Goal: Task Accomplishment & Management: Complete application form

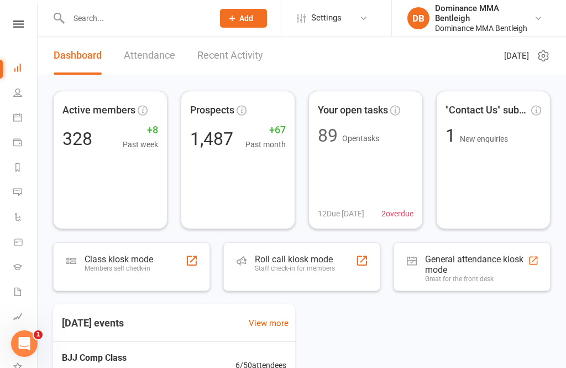
click at [24, 85] on link "People" at bounding box center [25, 93] width 25 height 25
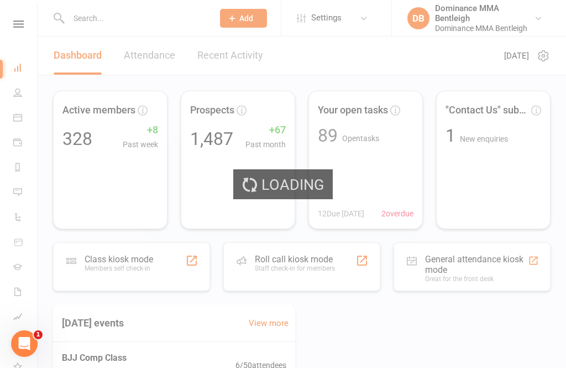
select select "100"
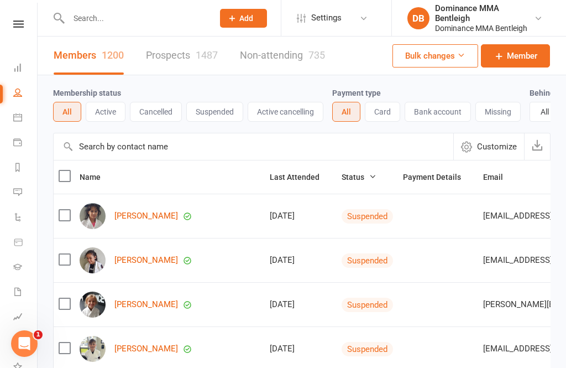
click at [242, 20] on span "Add" at bounding box center [247, 18] width 14 height 9
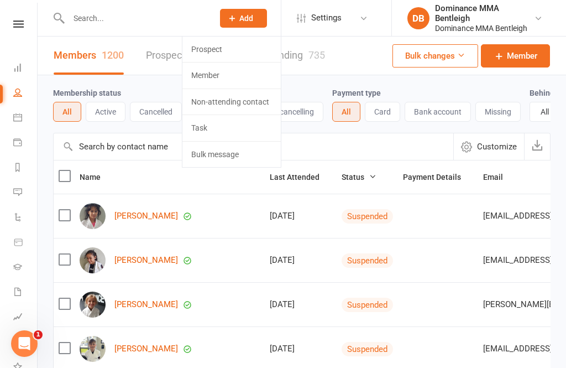
click at [240, 50] on link "Prospect" at bounding box center [232, 49] width 98 height 25
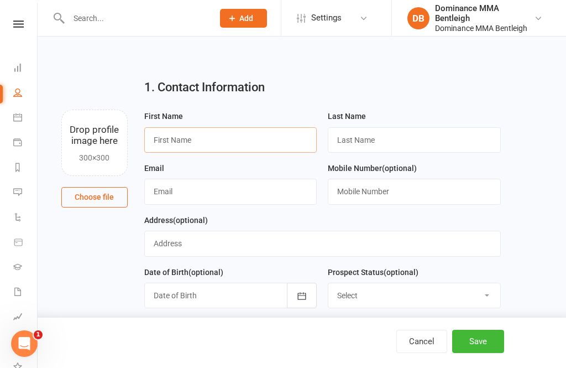
click at [278, 131] on input "text" at bounding box center [230, 139] width 173 height 25
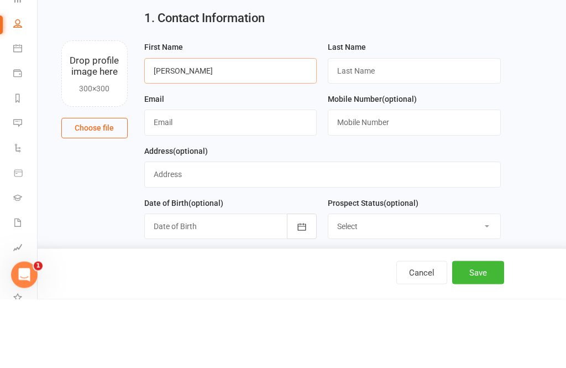
type input "[PERSON_NAME]"
click at [401, 127] on input "text" at bounding box center [414, 139] width 173 height 25
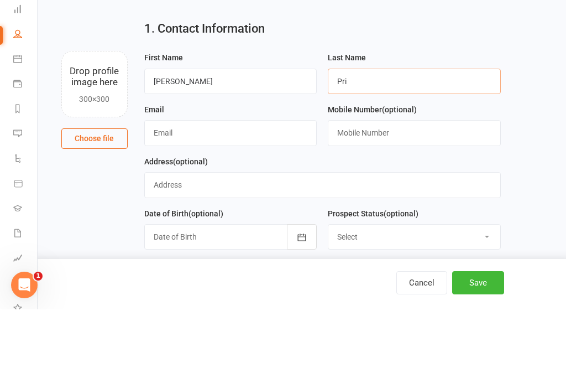
click at [420, 127] on input "Pri" at bounding box center [414, 139] width 173 height 25
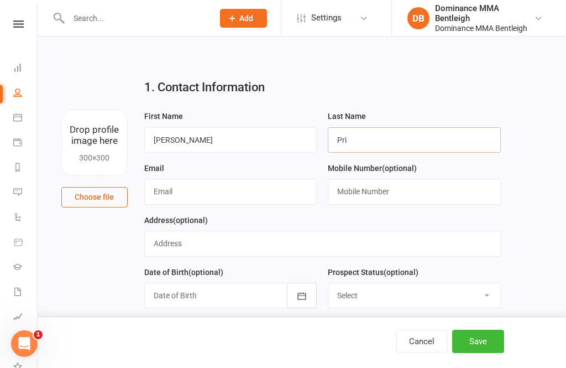
type input "Pri"
click at [30, 112] on link "Calendar" at bounding box center [25, 118] width 25 height 25
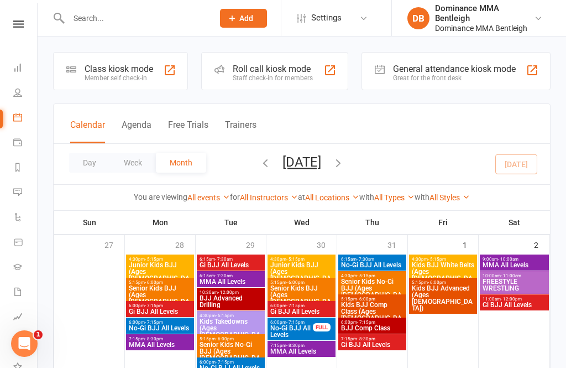
click at [18, 71] on icon at bounding box center [17, 67] width 9 height 9
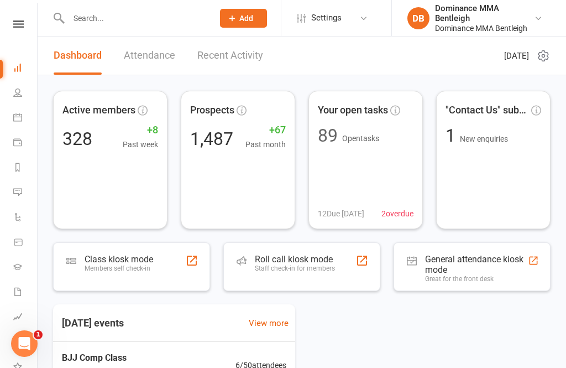
click at [178, 24] on input "text" at bounding box center [135, 18] width 141 height 15
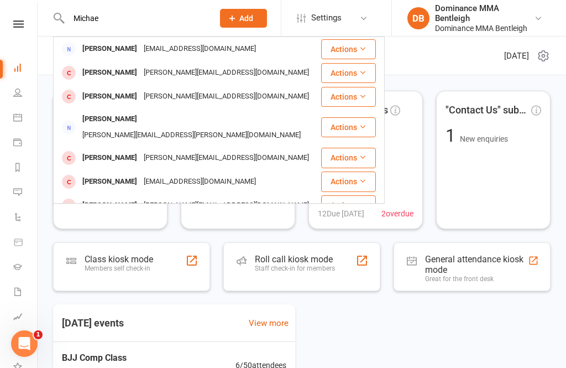
type input "Michae"
click at [361, 93] on icon at bounding box center [363, 96] width 8 height 8
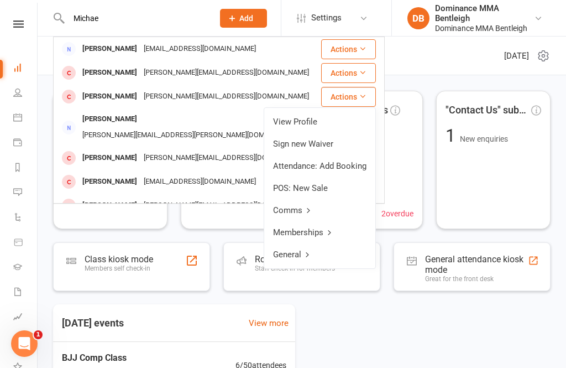
click at [339, 227] on link "Memberships" at bounding box center [319, 232] width 111 height 22
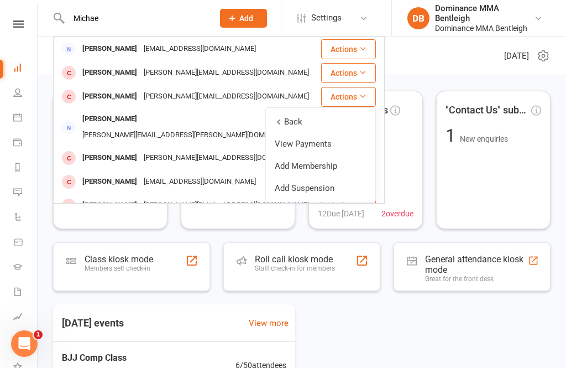
click at [336, 170] on link "Add Membership" at bounding box center [321, 166] width 110 height 22
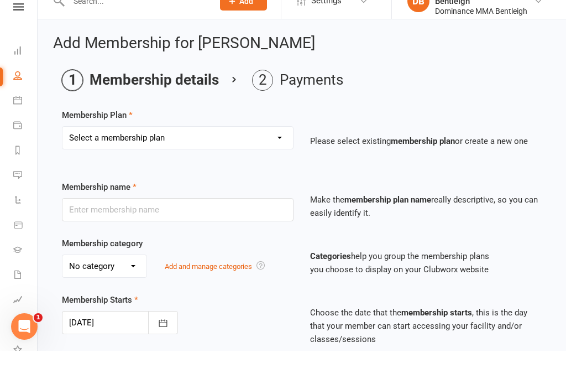
scroll to position [18, 0]
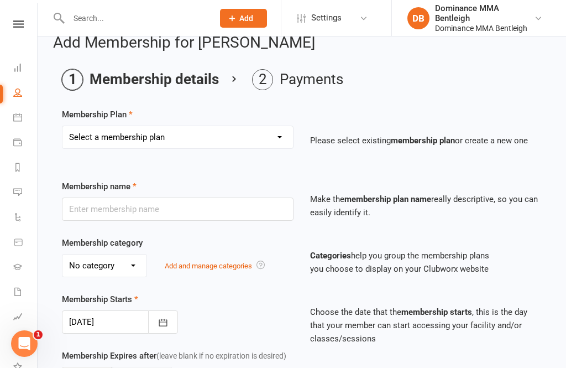
click at [272, 138] on select "Select a membership plan Paid in Full | Adults - 10% Adults Membership Kids Mem…" at bounding box center [178, 137] width 231 height 22
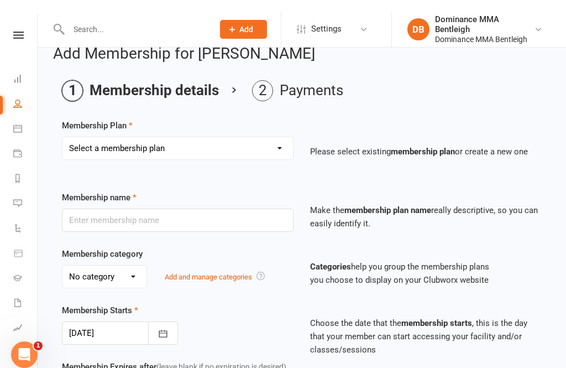
scroll to position [6, 0]
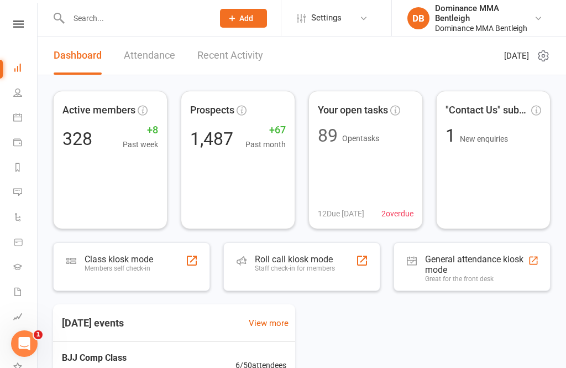
click at [124, 25] on input "text" at bounding box center [135, 18] width 141 height 15
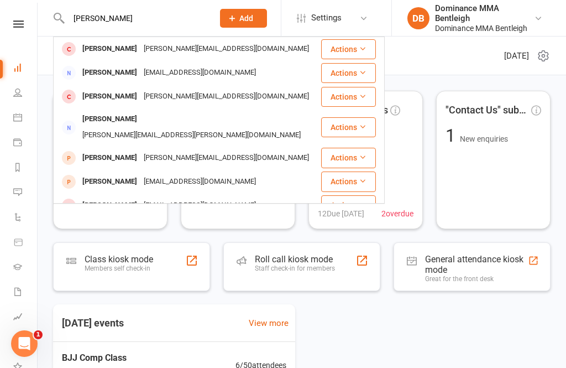
type input "[PERSON_NAME]"
click at [205, 49] on div "[PERSON_NAME][EMAIL_ADDRESS][DOMAIN_NAME]" at bounding box center [227, 49] width 172 height 16
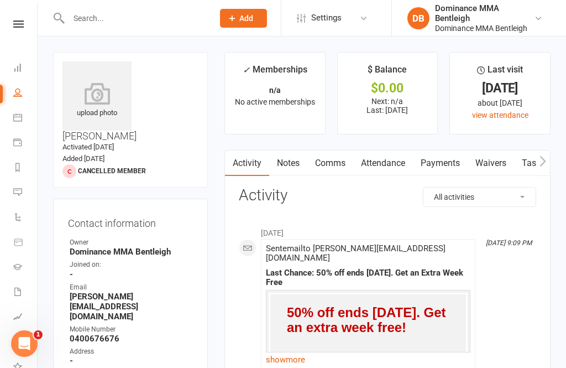
click at [497, 155] on link "Waivers" at bounding box center [491, 162] width 46 height 25
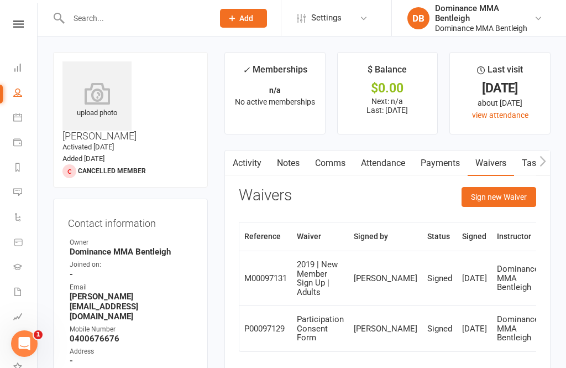
click at [498, 195] on button "Sign new Waiver" at bounding box center [499, 197] width 75 height 20
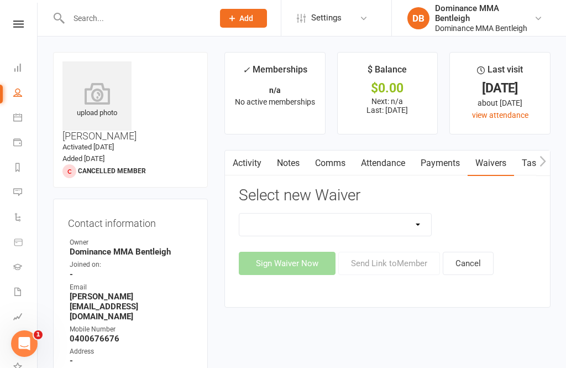
click at [410, 226] on select "Member | Cancellation | Adults Member | Injury Report Form (FOH staff use only)…" at bounding box center [336, 225] width 192 height 22
select select "1928"
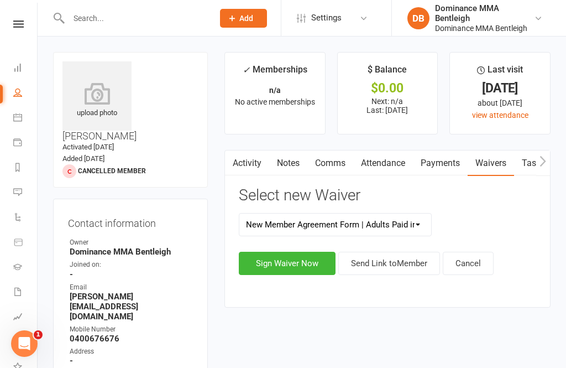
click at [304, 269] on button "Sign Waiver Now" at bounding box center [287, 263] width 97 height 23
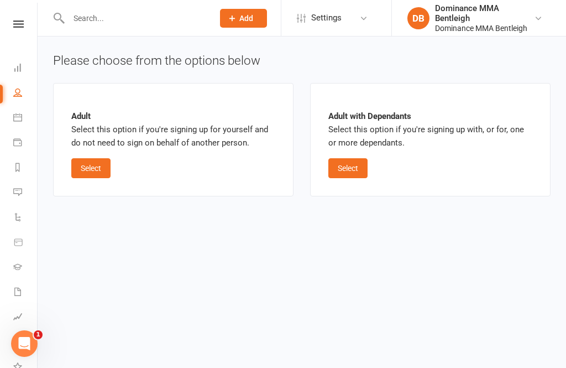
click at [110, 173] on button "Select" at bounding box center [90, 168] width 39 height 20
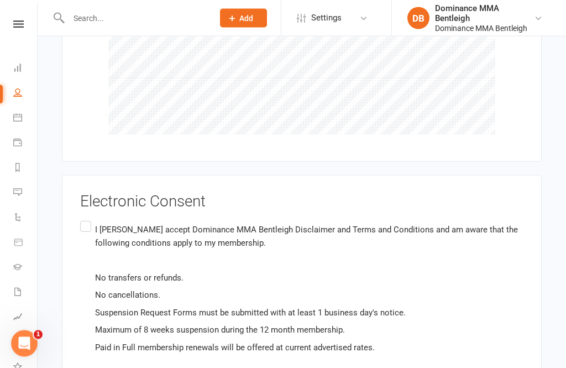
scroll to position [1232, 0]
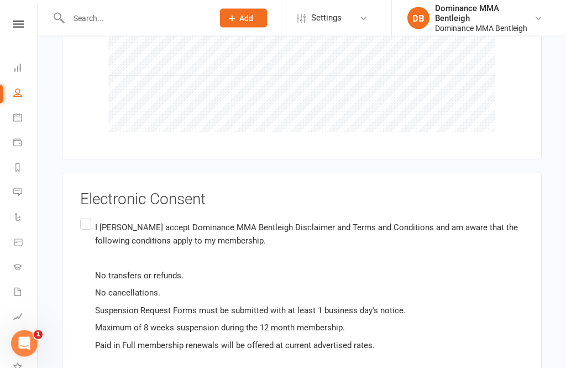
click at [96, 221] on p "I [PERSON_NAME] accept Dominance MMA Bentleigh Disclaimer and Terms and Conditi…" at bounding box center [309, 234] width 429 height 27
click at [87, 217] on input "I [PERSON_NAME] accept Dominance MMA Bentleigh Disclaimer and Terms and Conditi…" at bounding box center [83, 217] width 7 height 0
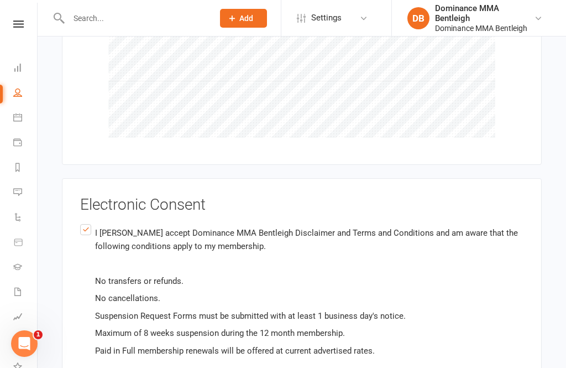
scroll to position [1293, 0]
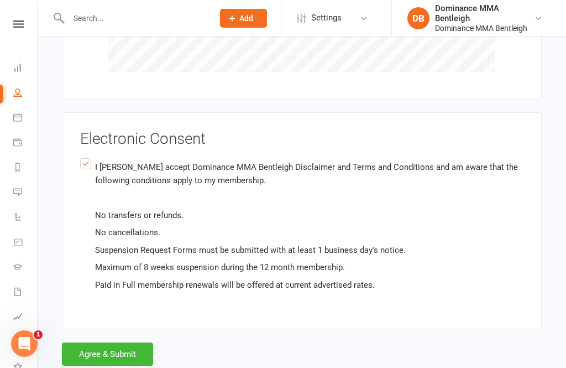
click at [118, 358] on button "Agree & Submit" at bounding box center [107, 353] width 91 height 23
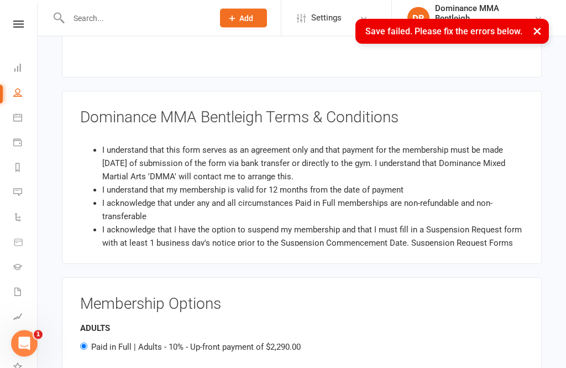
scroll to position [408, 0]
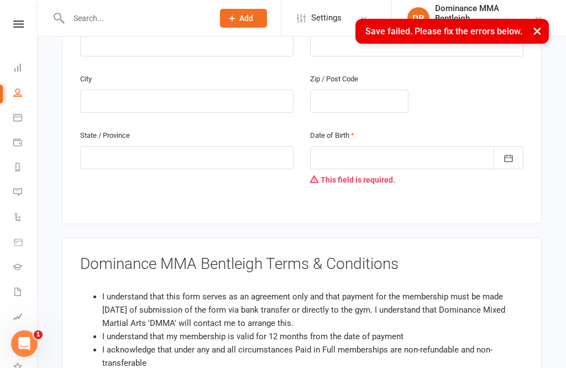
click at [512, 157] on icon "button" at bounding box center [508, 158] width 11 height 11
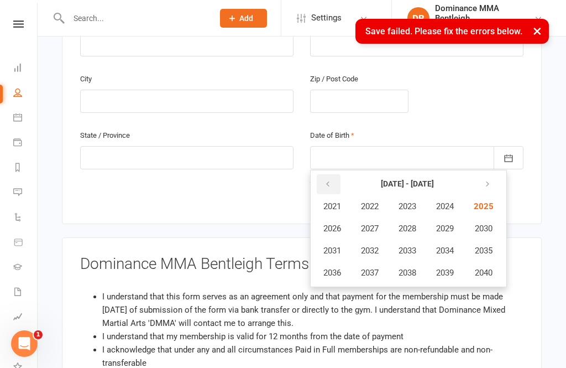
click at [336, 182] on button "button" at bounding box center [329, 184] width 24 height 20
click at [336, 189] on button "button" at bounding box center [329, 184] width 24 height 20
click at [335, 188] on button "button" at bounding box center [329, 184] width 24 height 20
click at [334, 186] on button "button" at bounding box center [329, 184] width 24 height 20
click at [495, 181] on button "button" at bounding box center [487, 184] width 24 height 20
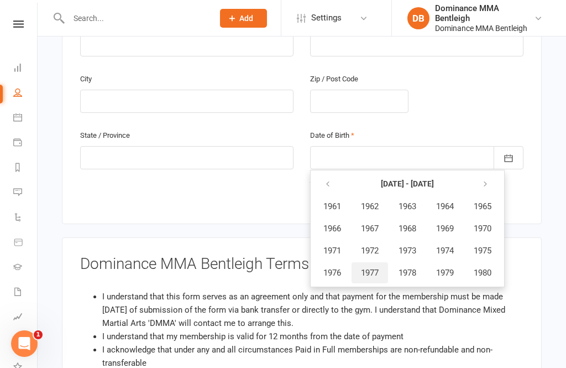
click at [373, 262] on button "1977" at bounding box center [370, 272] width 37 height 21
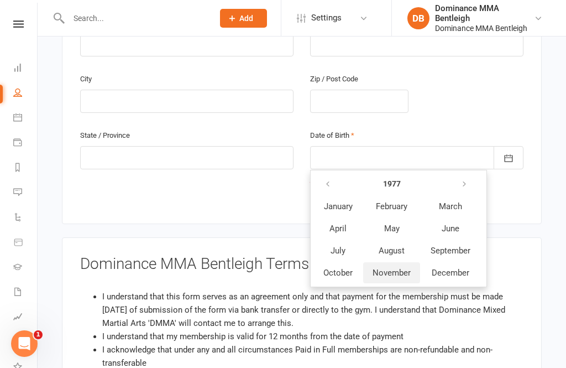
click at [396, 262] on button "November" at bounding box center [391, 272] width 57 height 21
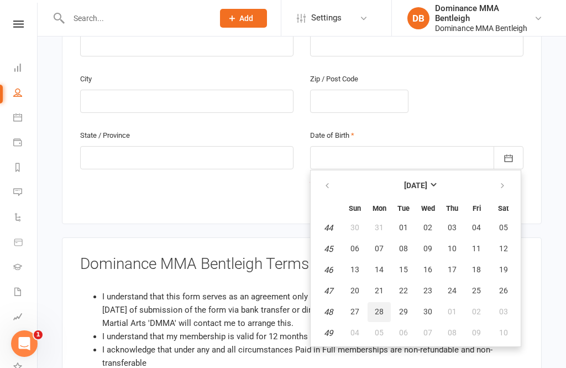
click at [380, 307] on span "28" at bounding box center [379, 311] width 9 height 9
type input "[DATE]"
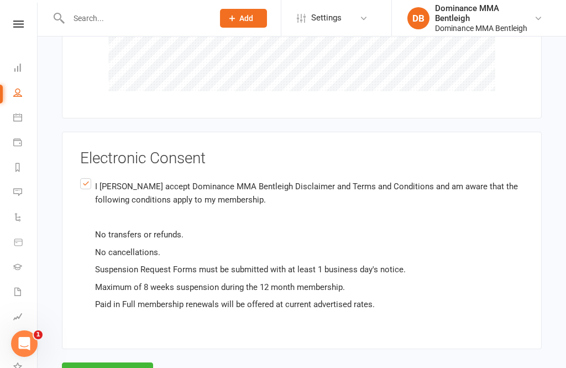
scroll to position [1314, 0]
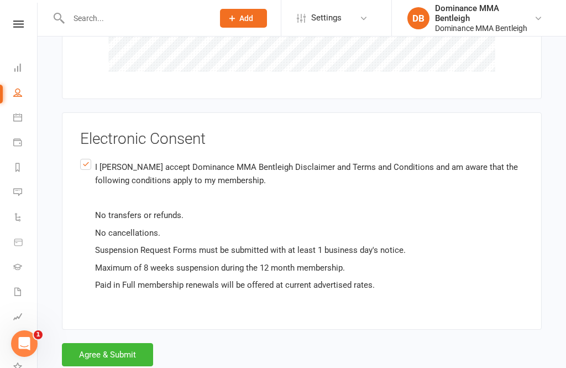
click at [134, 349] on button "Agree & Submit" at bounding box center [107, 354] width 91 height 23
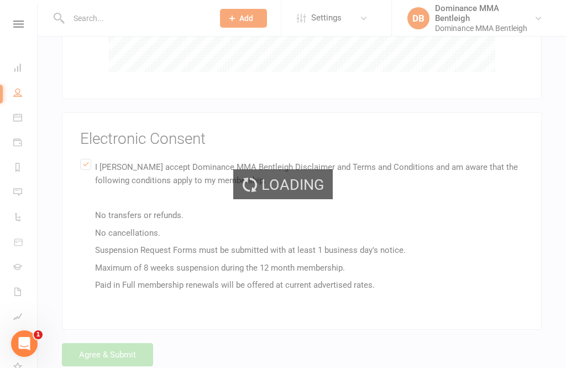
scroll to position [1293, 0]
